Goal: Transaction & Acquisition: Book appointment/travel/reservation

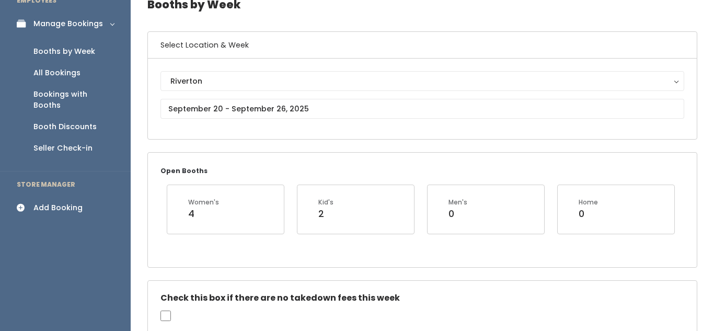
scroll to position [54, 0]
click at [42, 202] on div "Add Booking" at bounding box center [57, 207] width 49 height 11
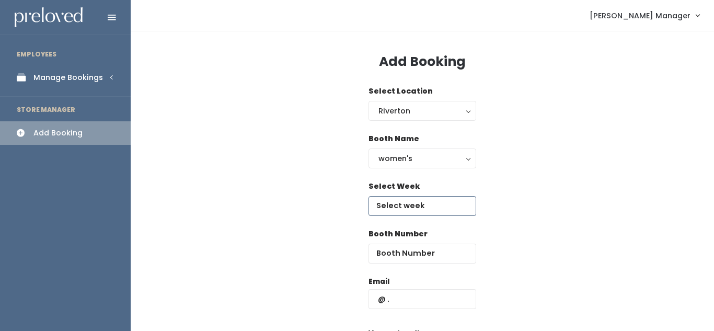
click at [404, 203] on input "text" at bounding box center [422, 206] width 108 height 20
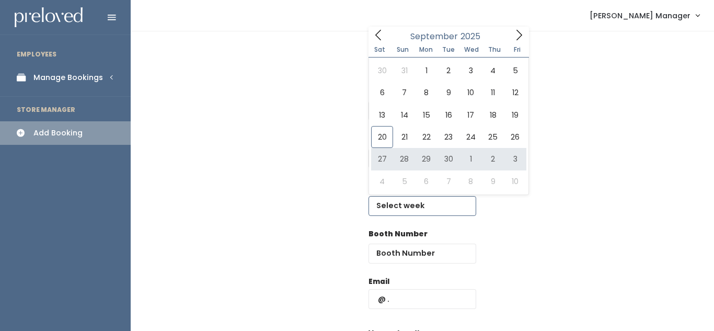
type input "[DATE] to [DATE]"
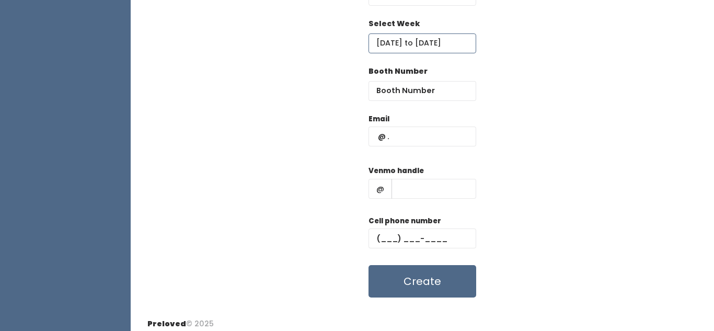
scroll to position [169, 0]
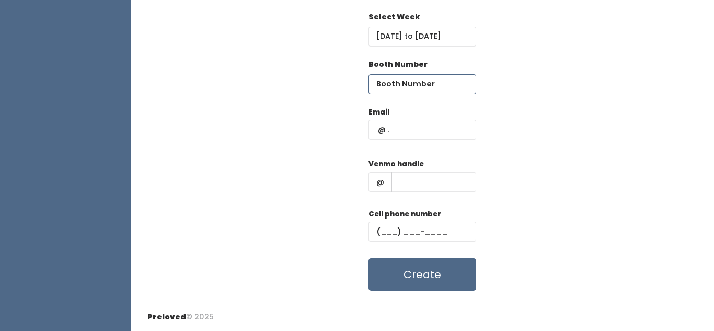
click at [394, 81] on input "number" at bounding box center [422, 84] width 108 height 20
type input "47"
click at [401, 127] on input "text" at bounding box center [422, 130] width 108 height 20
type input "[EMAIL_ADDRESS][DOMAIN_NAME]"
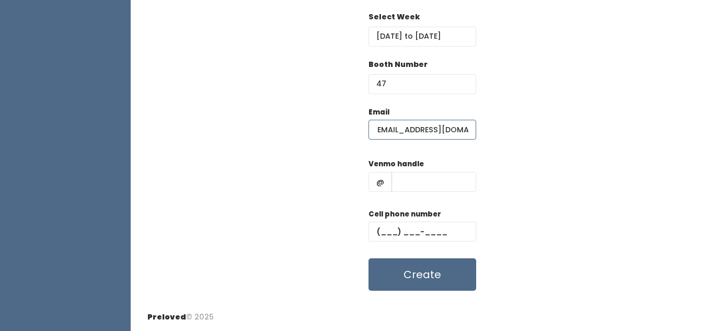
scroll to position [0, 0]
type input "1111"
type input "(111) 1__-____"
click at [408, 279] on button "Create" at bounding box center [422, 274] width 108 height 32
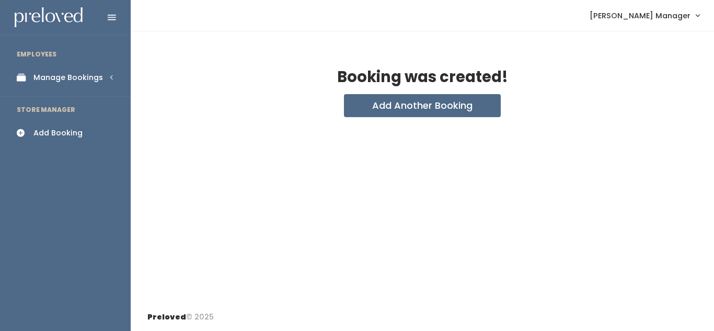
click at [45, 137] on div "Add Booking" at bounding box center [57, 132] width 49 height 11
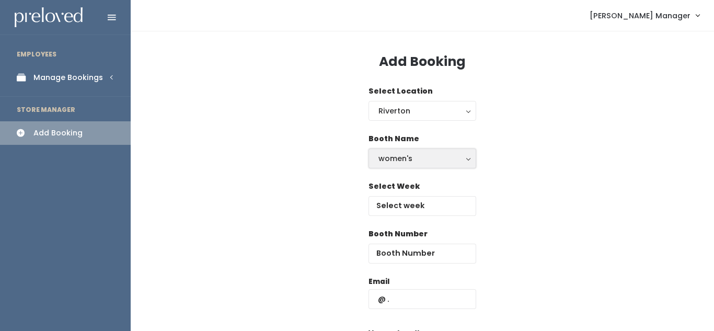
click at [454, 157] on div "women's" at bounding box center [422, 158] width 88 height 11
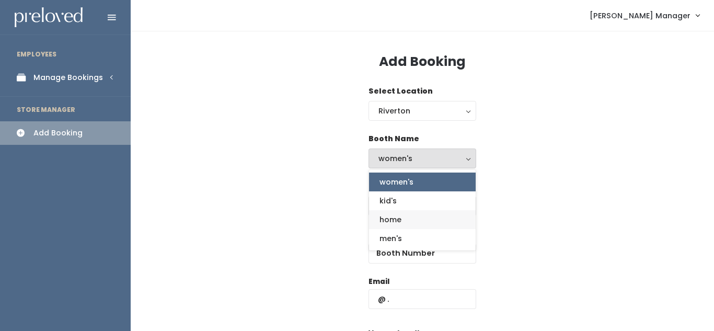
click at [402, 221] on link "home" at bounding box center [422, 219] width 107 height 19
select select "home"
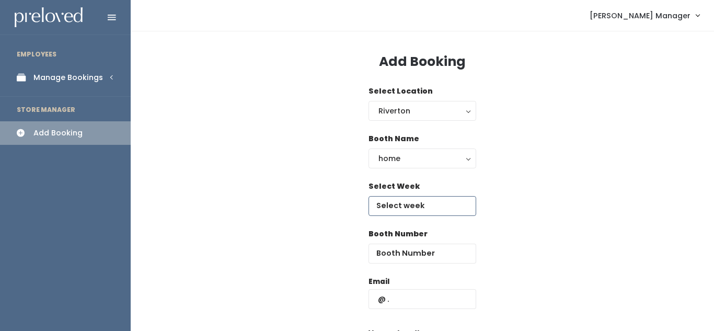
click at [401, 211] on input "text" at bounding box center [422, 206] width 108 height 20
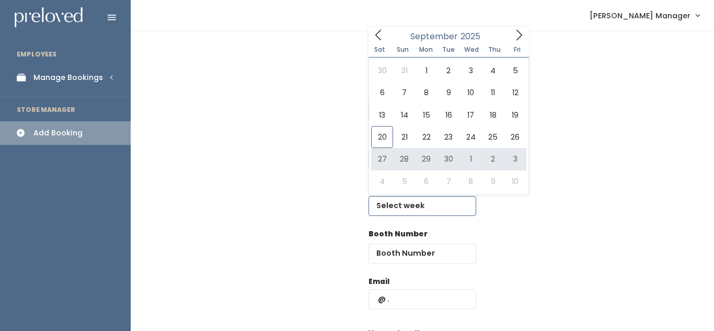
type input "September 27 to October 3"
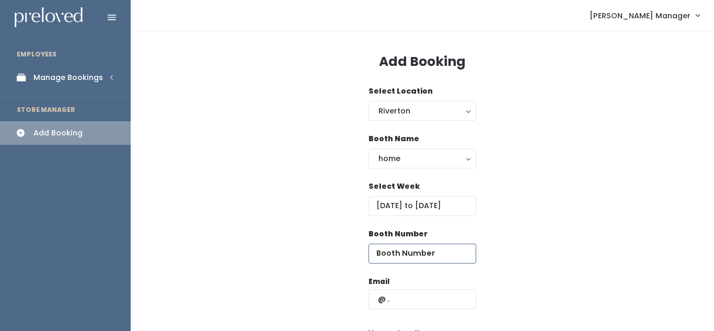
click at [404, 254] on input "number" at bounding box center [422, 253] width 108 height 20
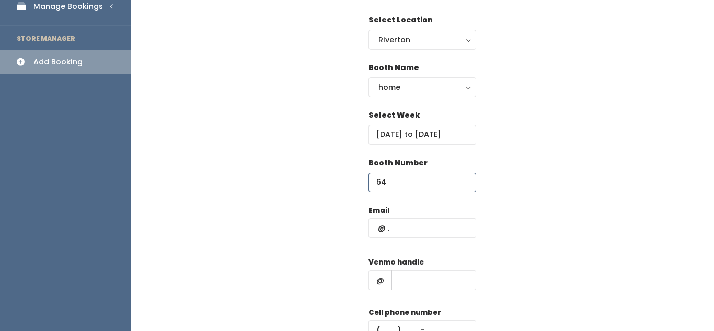
scroll to position [73, 0]
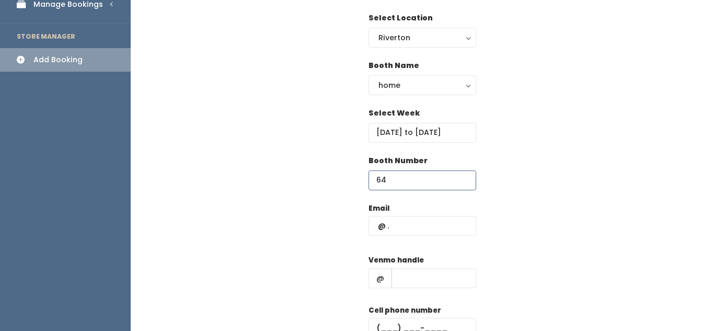
type input "64"
click at [389, 233] on input "text" at bounding box center [422, 226] width 108 height 20
type input "[EMAIL_ADDRESS][DOMAIN_NAME]"
click at [414, 272] on input "text" at bounding box center [433, 278] width 85 height 20
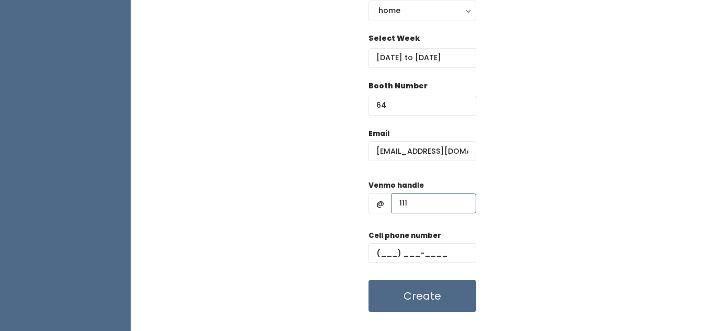
scroll to position [152, 0]
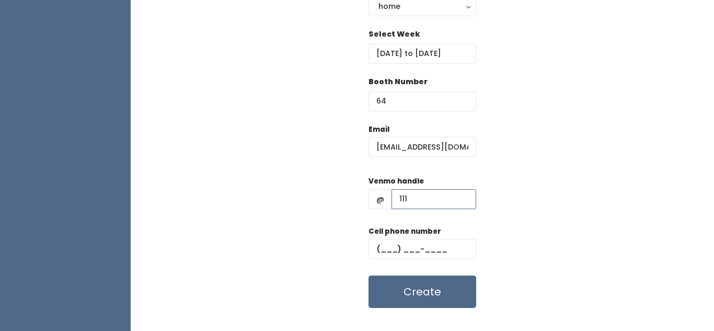
type input "111"
click at [393, 247] on input "text" at bounding box center [422, 249] width 108 height 20
type input "(111) ___-____"
click at [417, 290] on button "Create" at bounding box center [422, 291] width 108 height 32
